Goal: Information Seeking & Learning: Learn about a topic

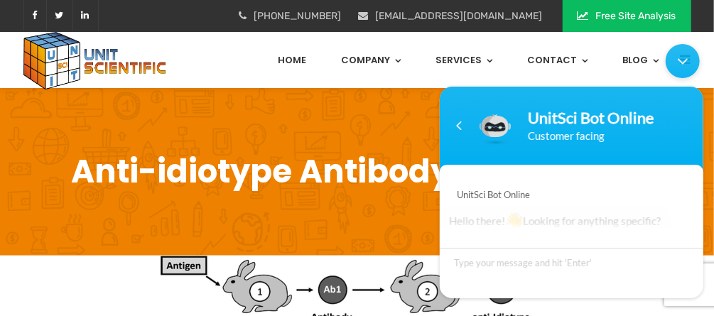
scroll to position [124, 0]
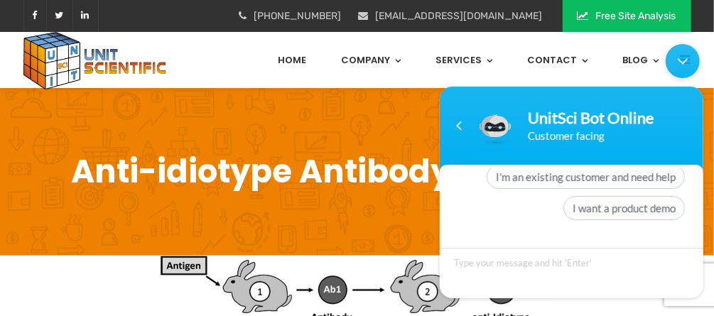
click at [469, 61] on body "UnitSci Bot Online Customer facing UnitSci Bot Online Hello there! 👋 Looking fo…" at bounding box center [571, 170] width 278 height 269
click at [475, 58] on body "UnitSci Bot Online Customer facing UnitSci Bot Online Hello there! 👋 Looking fo…" at bounding box center [571, 170] width 278 height 269
click at [399, 115] on div "Anti-idiotype Antibody Generation" at bounding box center [357, 171] width 689 height 167
click at [458, 124] on div "Navigation go back" at bounding box center [458, 124] width 21 height 21
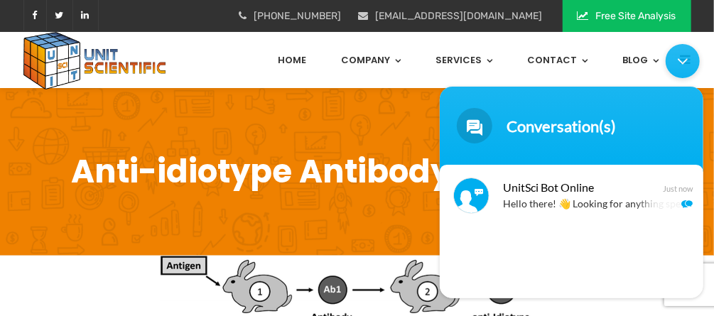
click at [404, 160] on p "Anti-idiotype Antibody Generation" at bounding box center [357, 171] width 668 height 39
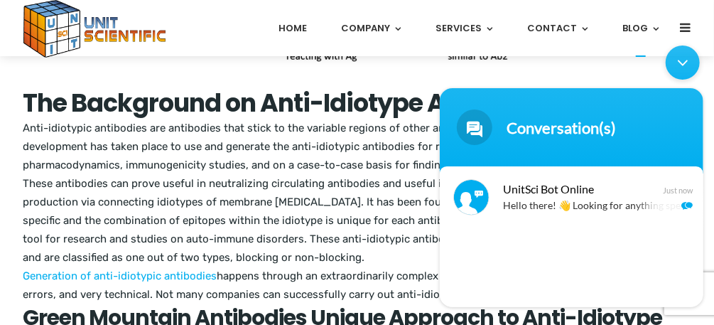
scroll to position [569, 0]
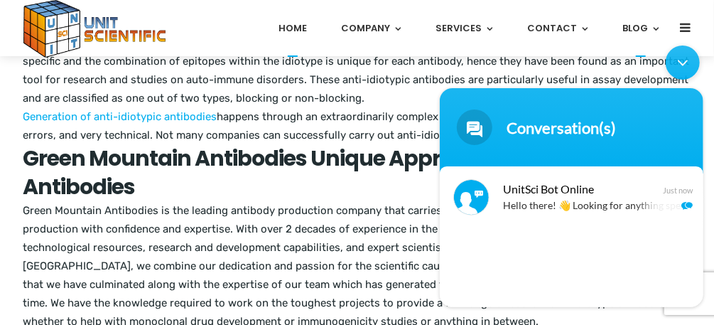
click at [307, 28] on link "Home" at bounding box center [293, 28] width 28 height 56
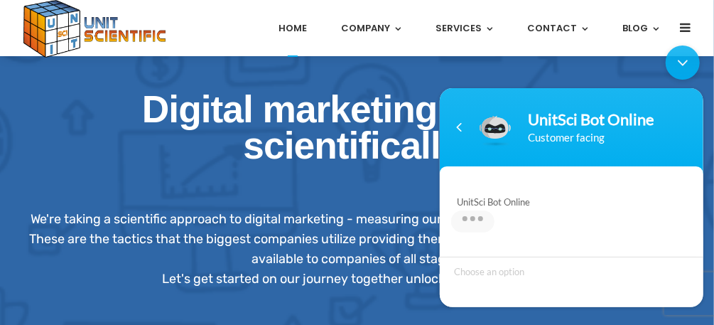
scroll to position [117, 0]
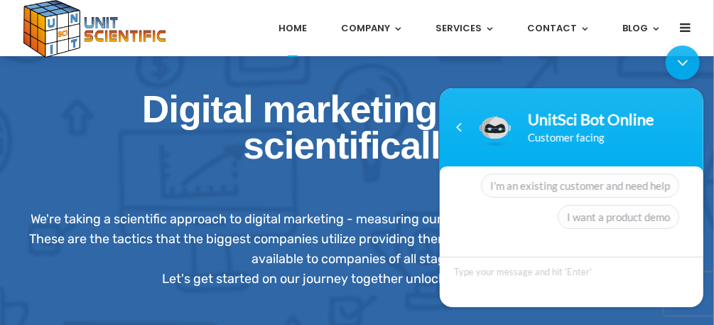
click at [681, 55] on div "Minimize live chat window" at bounding box center [682, 62] width 34 height 34
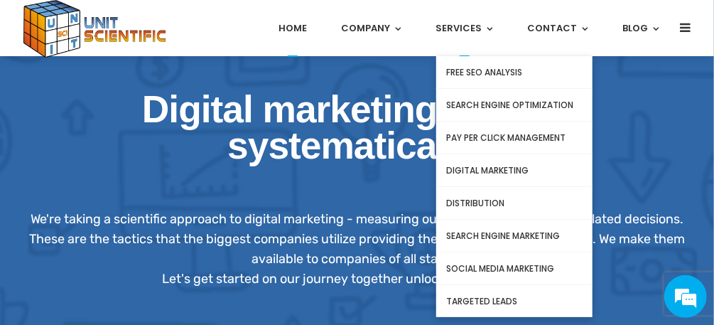
click at [491, 135] on link "Pay Per Click Management" at bounding box center [514, 138] width 156 height 33
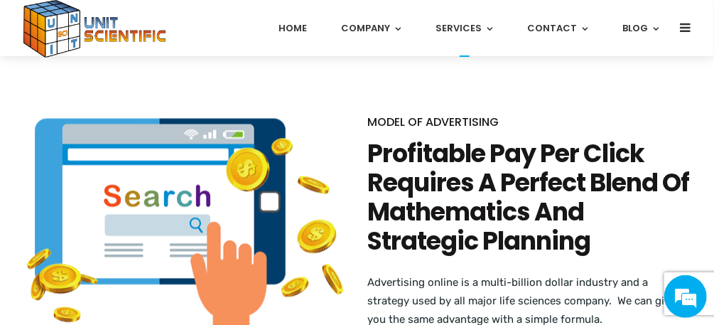
scroll to position [1251, 0]
